Goal: Information Seeking & Learning: Learn about a topic

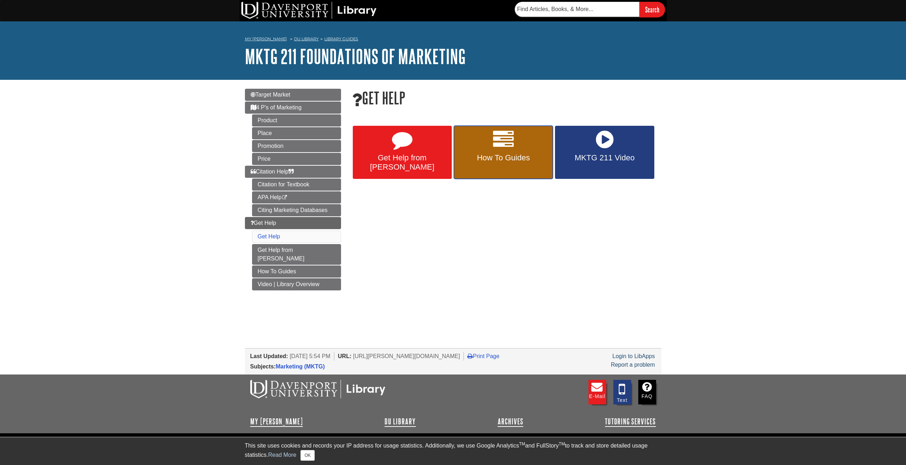
click at [529, 144] on link "How To Guides" at bounding box center [503, 152] width 99 height 53
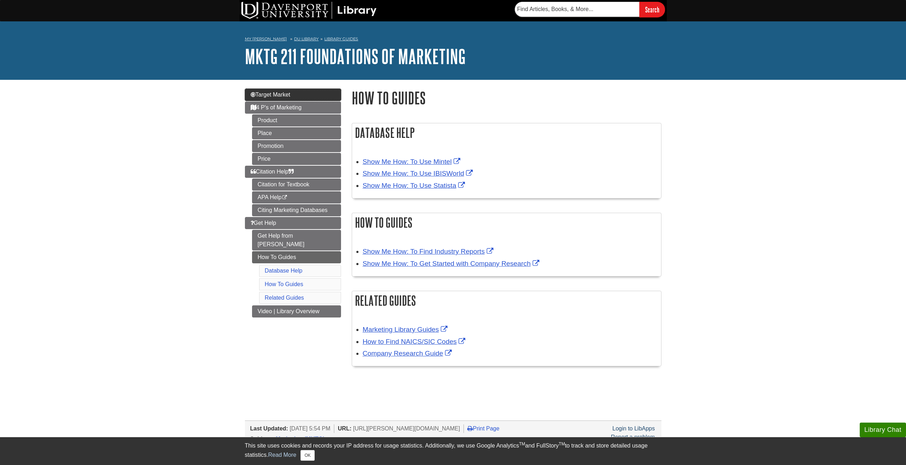
click at [280, 95] on span "Target Market" at bounding box center [271, 95] width 40 height 6
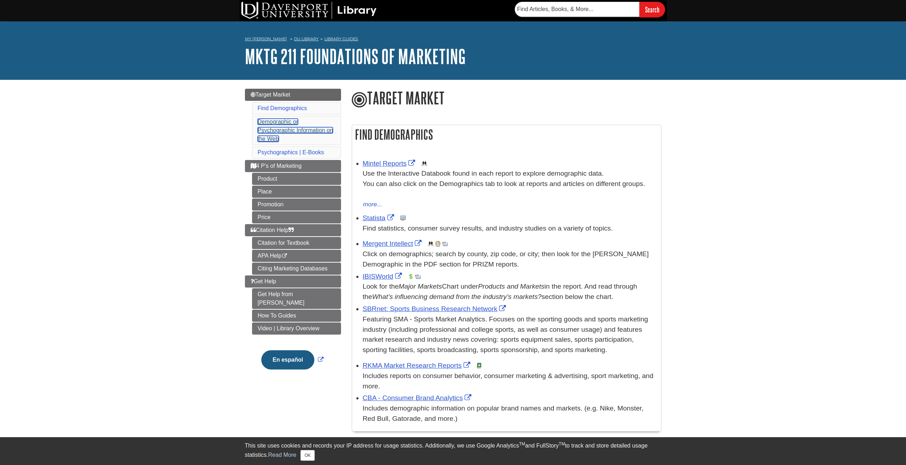
click at [280, 132] on link "Demographic or Psychographic Information on the Web" at bounding box center [296, 130] width 76 height 23
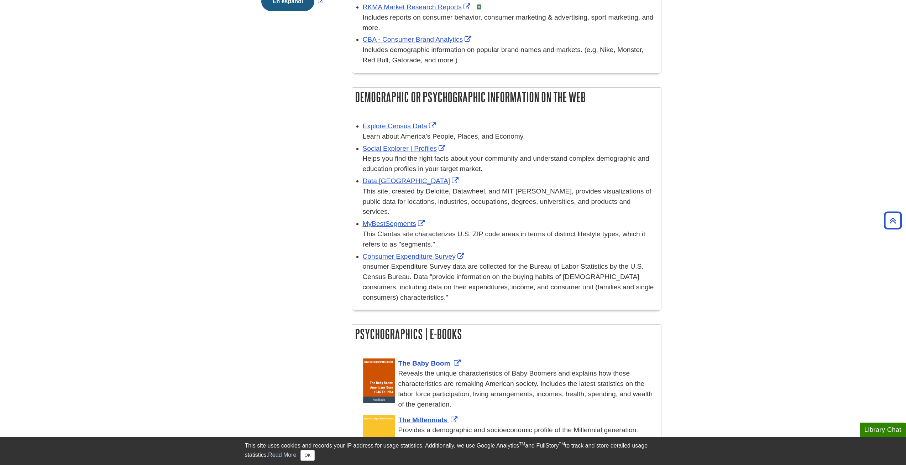
scroll to position [339, 0]
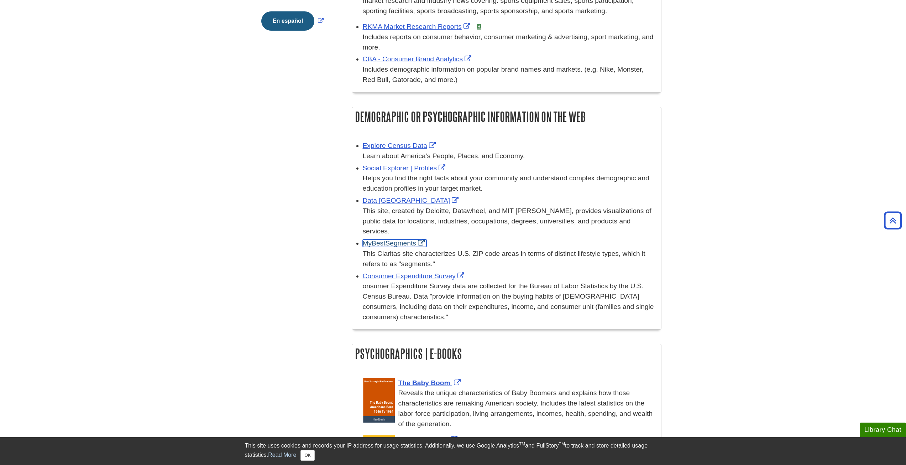
click at [404, 244] on link "MyBestSegments" at bounding box center [395, 242] width 64 height 7
